Goal: Find specific page/section: Find specific page/section

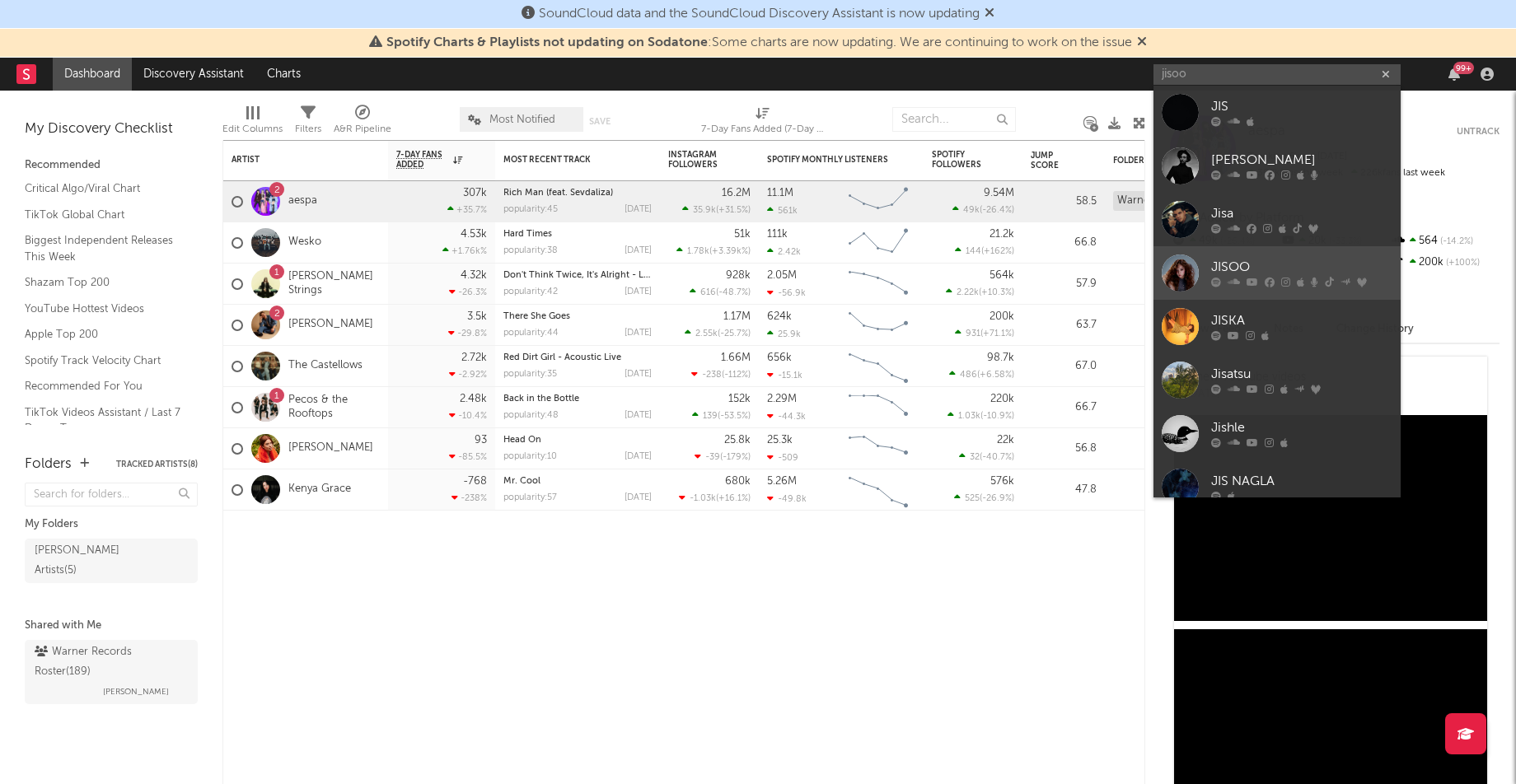
type input "jisoo"
click at [1249, 267] on div "JISOO" at bounding box center [1302, 268] width 181 height 20
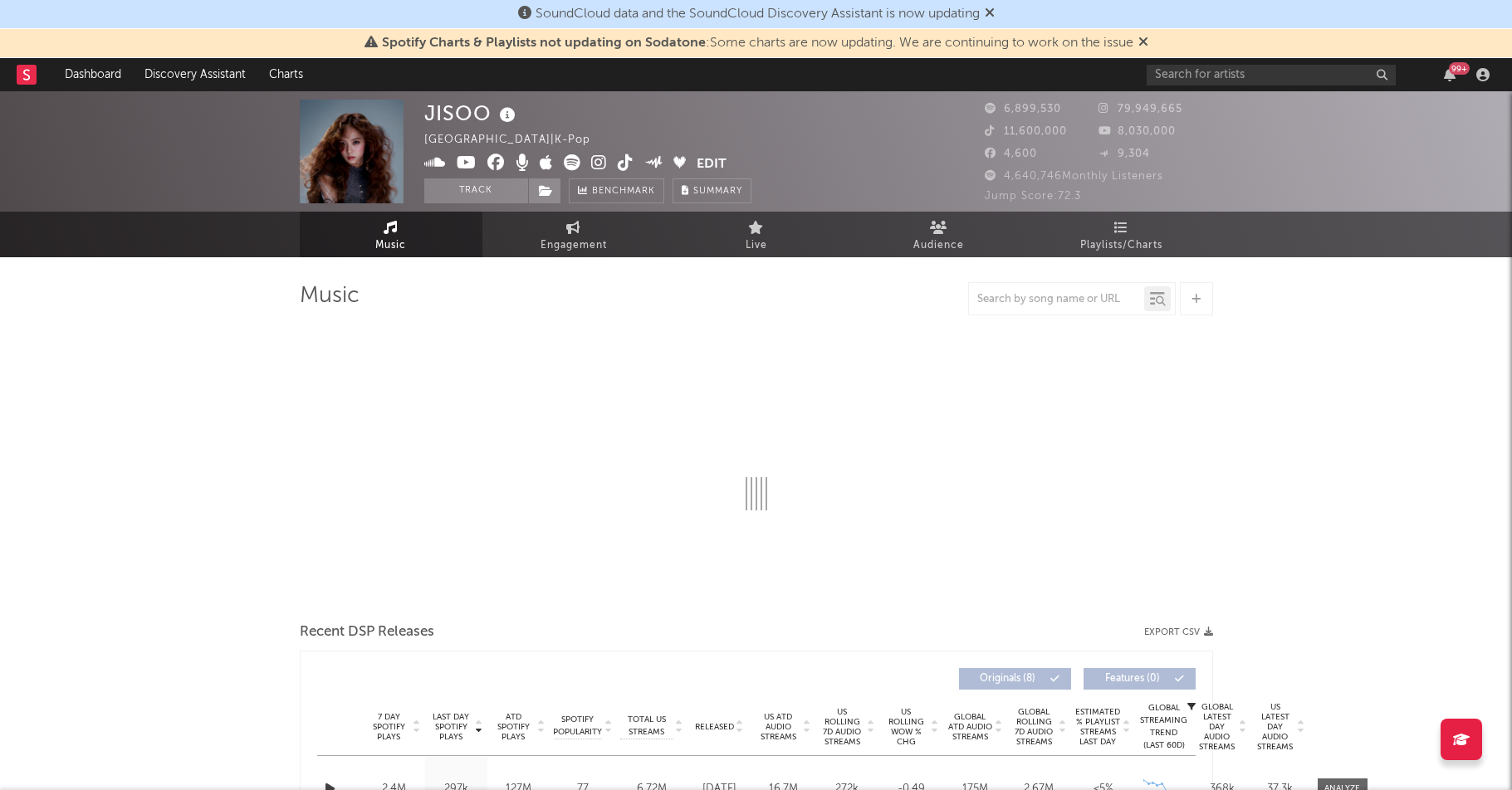
select select "6m"
